Goal: Information Seeking & Learning: Find specific fact

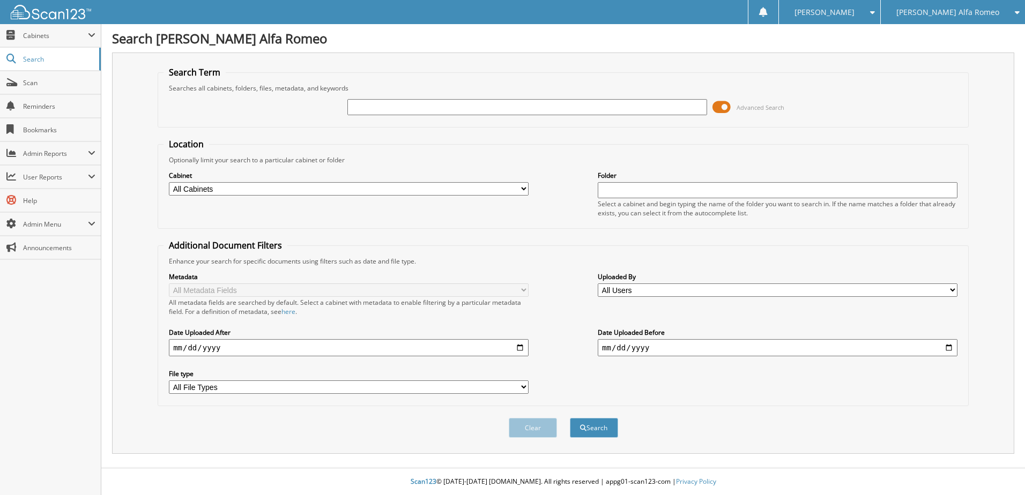
click at [388, 108] on input "text" at bounding box center [527, 107] width 360 height 16
type input "M090752B"
click at [570, 418] on button "Search" at bounding box center [594, 428] width 48 height 20
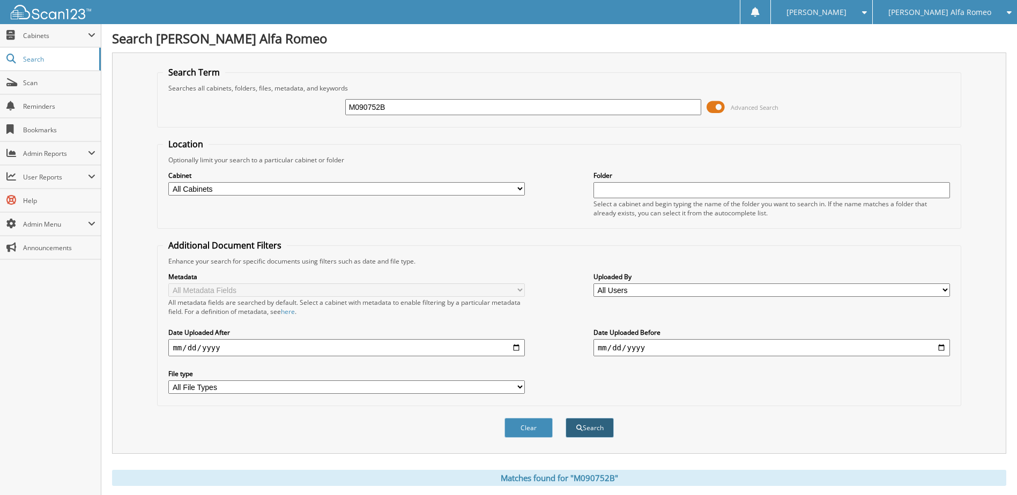
click at [595, 430] on button "Search" at bounding box center [590, 428] width 48 height 20
click at [714, 105] on span at bounding box center [716, 107] width 18 height 16
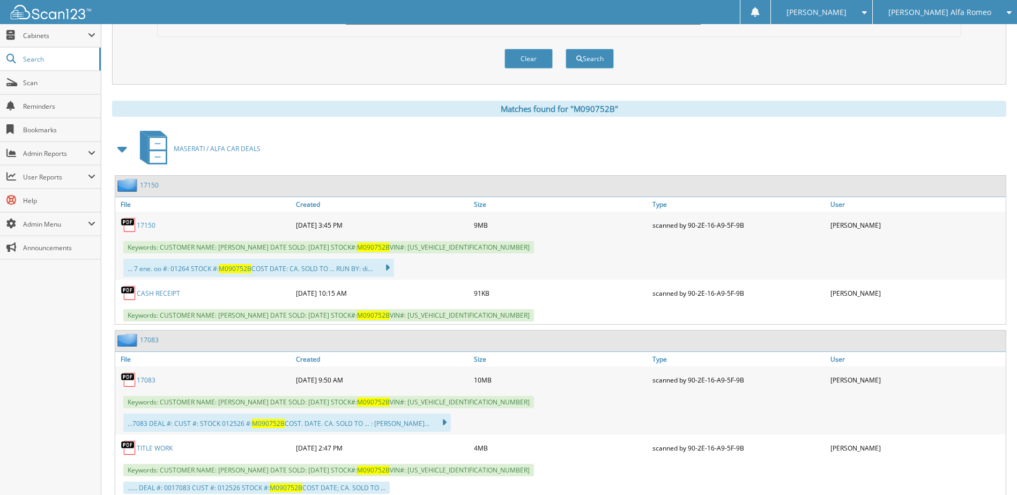
scroll to position [125, 0]
